Goal: Transaction & Acquisition: Purchase product/service

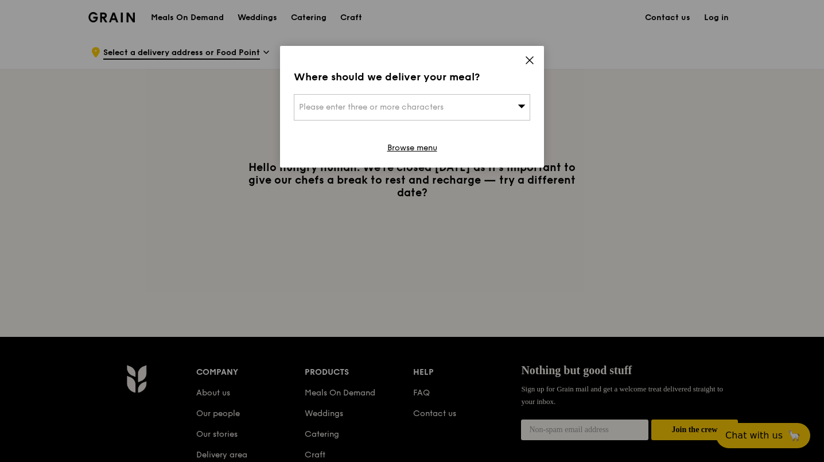
click at [525, 61] on icon at bounding box center [530, 60] width 10 height 10
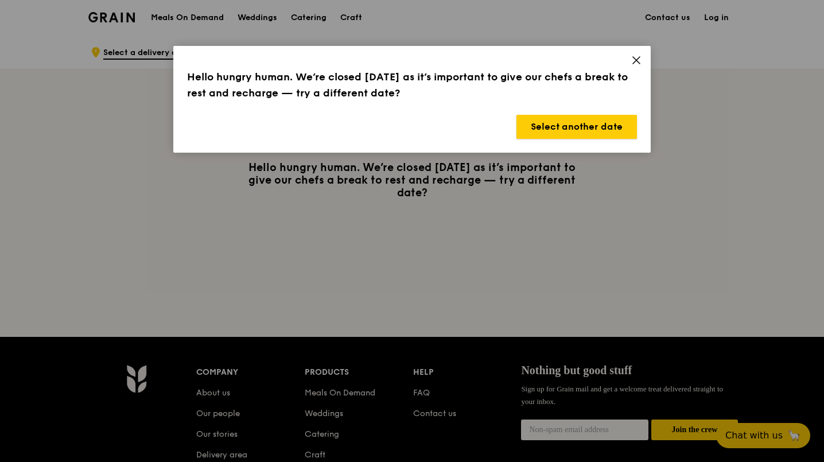
click at [601, 122] on button "Select another date" at bounding box center [576, 127] width 121 height 24
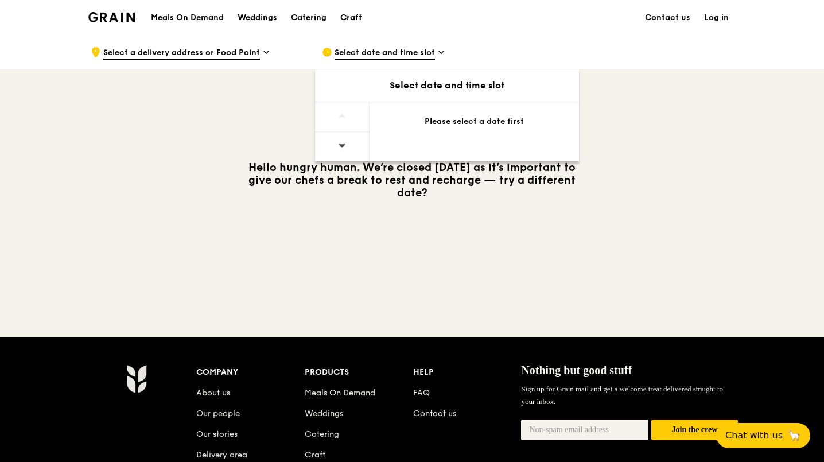
click at [471, 265] on div "Hello hungry human. We’re closed [DATE] as it’s important to give our chefs a b…" at bounding box center [411, 180] width 661 height 222
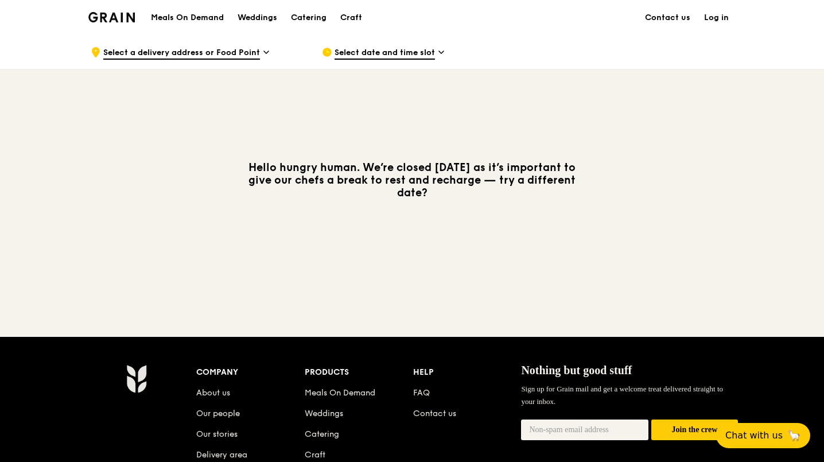
click at [179, 51] on span "Select a delivery address or Food Point" at bounding box center [181, 53] width 157 height 13
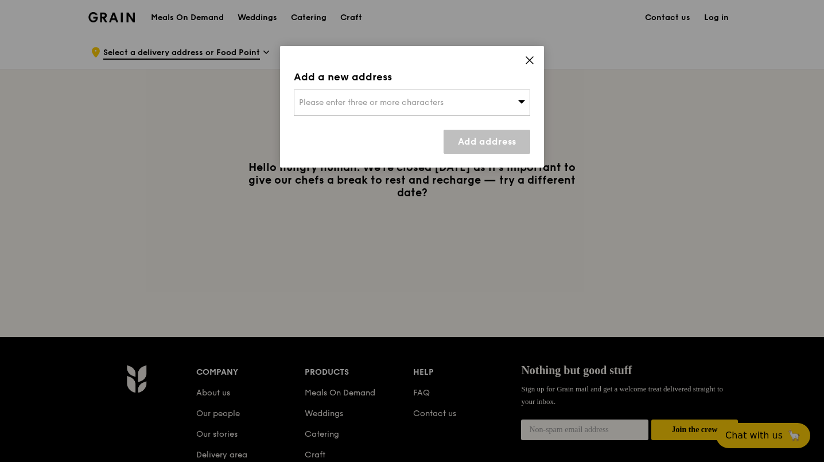
click at [325, 100] on span "Please enter three or more characters" at bounding box center [371, 103] width 145 height 10
type input "279153"
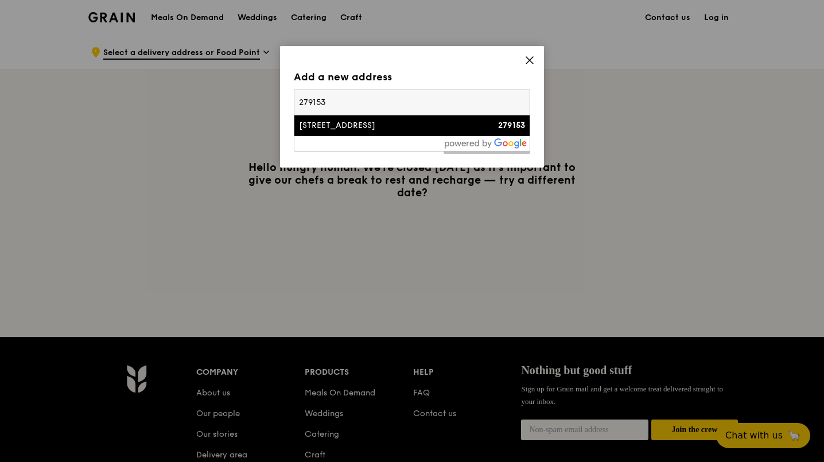
click at [337, 123] on div "[STREET_ADDRESS]" at bounding box center [384, 125] width 170 height 11
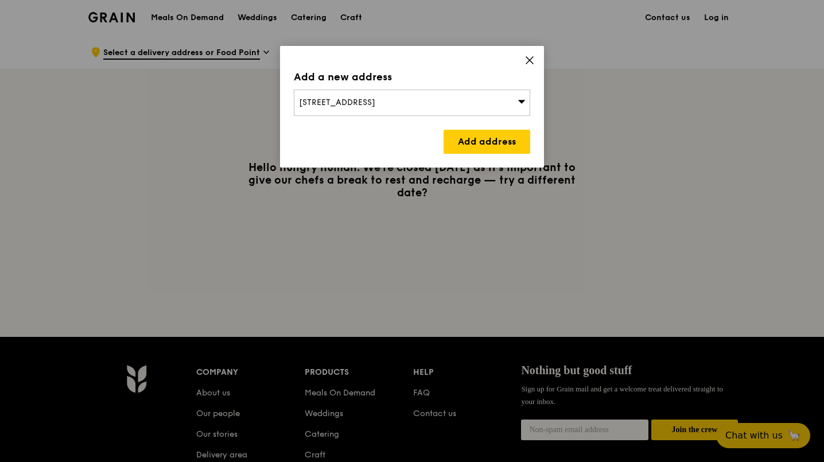
click at [470, 139] on link "Add address" at bounding box center [487, 142] width 87 height 24
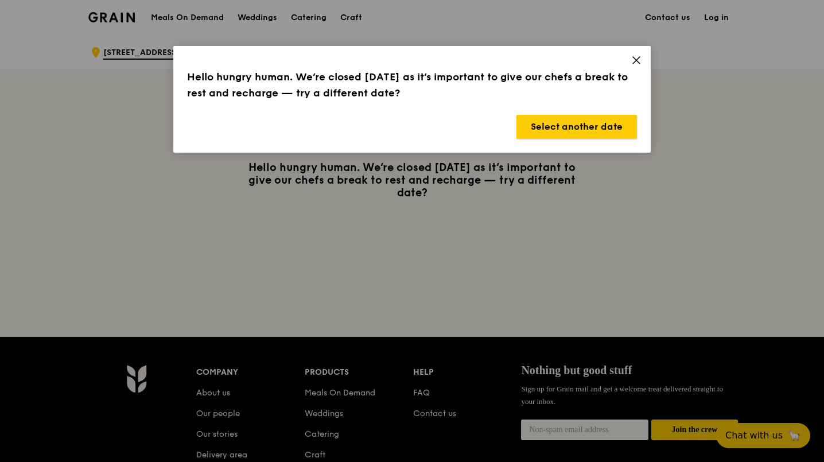
click at [554, 125] on button "Select another date" at bounding box center [576, 127] width 121 height 24
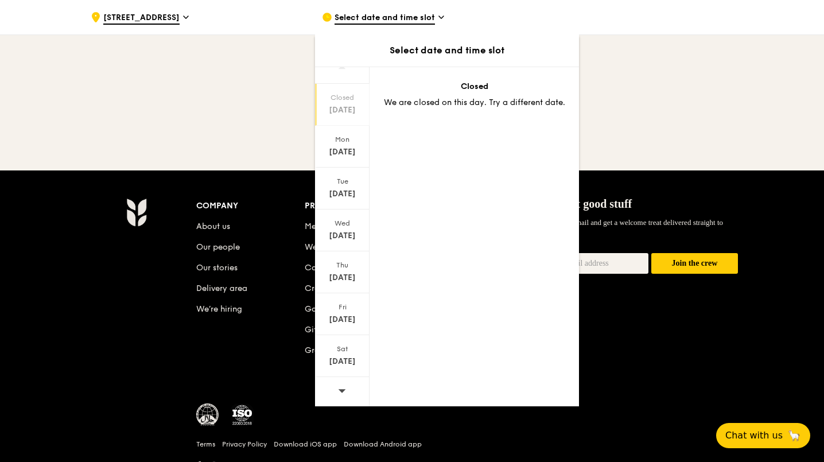
scroll to position [172, 0]
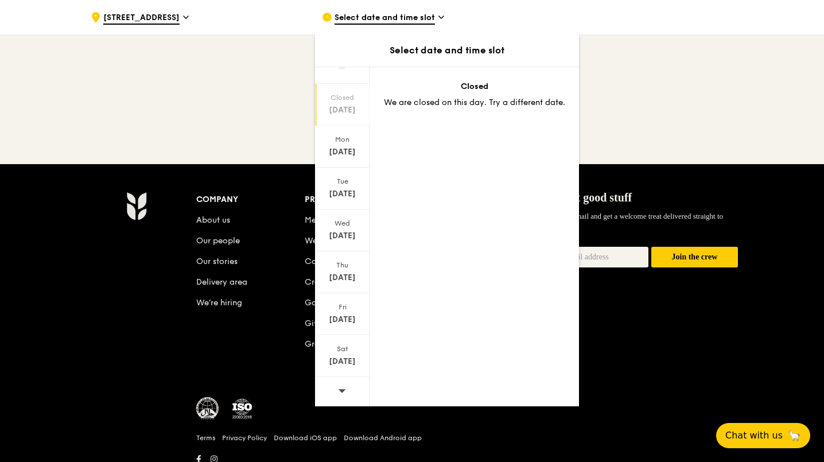
click at [344, 394] on icon at bounding box center [342, 390] width 8 height 9
